Goal: Find specific page/section: Find specific page/section

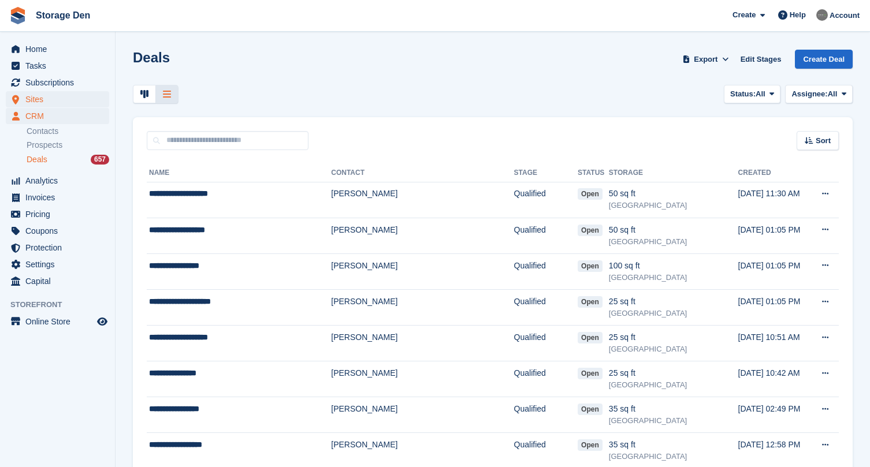
click at [49, 99] on span "Sites" at bounding box center [59, 99] width 69 height 16
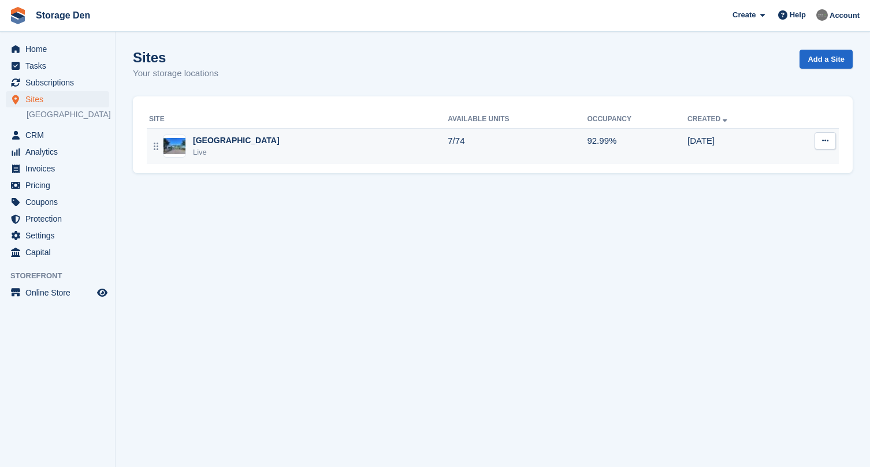
click at [243, 139] on div "Aberdeen Live" at bounding box center [298, 147] width 299 height 24
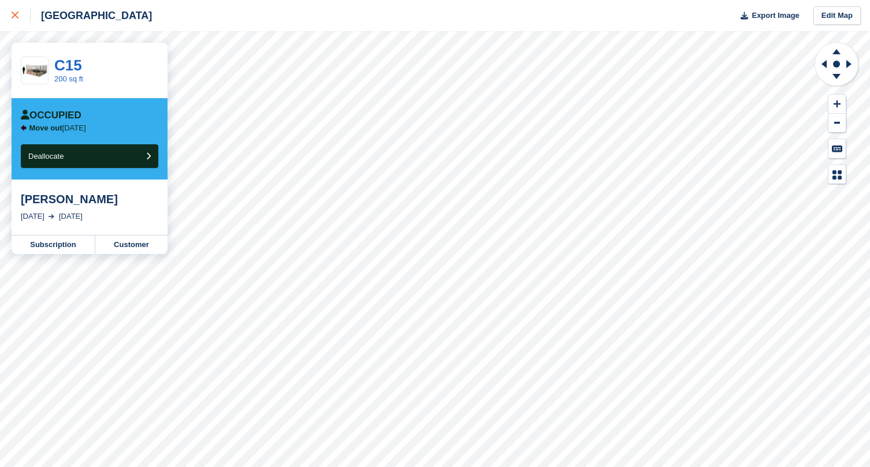
click at [21, 16] on div at bounding box center [21, 16] width 19 height 14
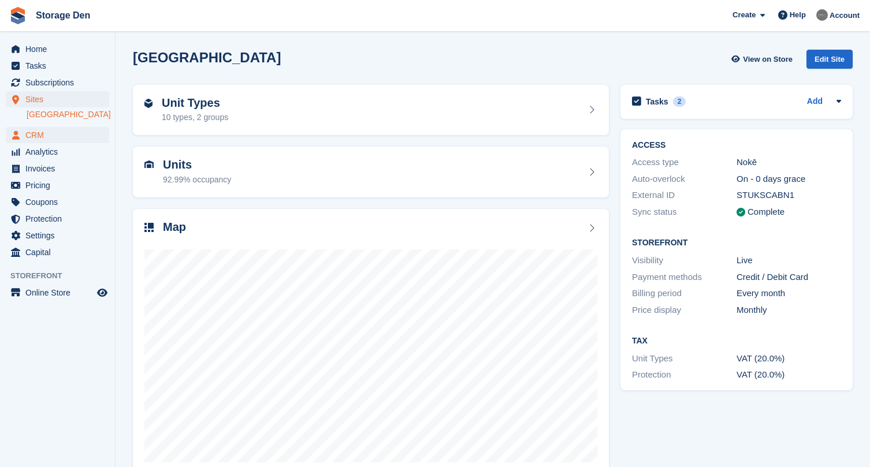
click at [58, 140] on span "CRM" at bounding box center [59, 135] width 69 height 16
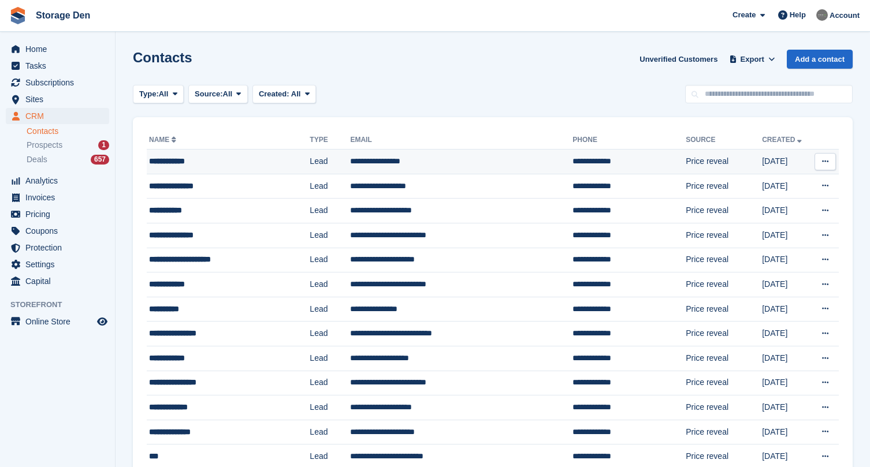
click at [253, 163] on div "**********" at bounding box center [218, 161] width 139 height 12
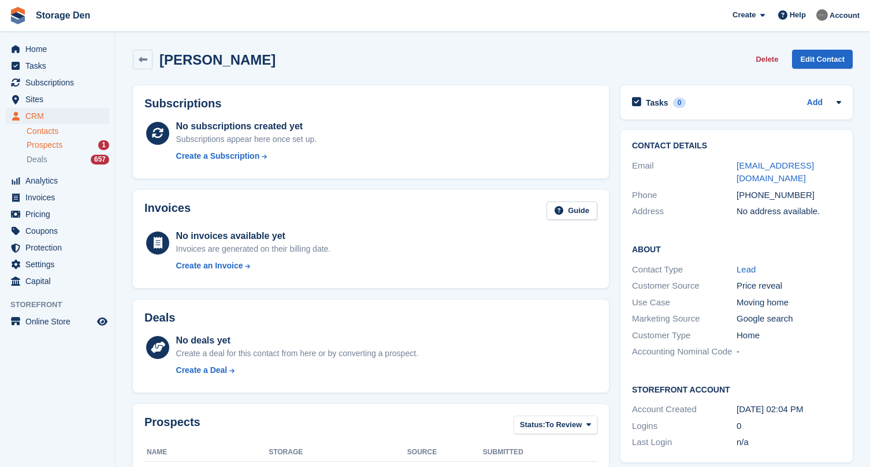
click at [49, 142] on span "Prospects" at bounding box center [45, 145] width 36 height 11
